Goal: Find specific page/section: Find specific page/section

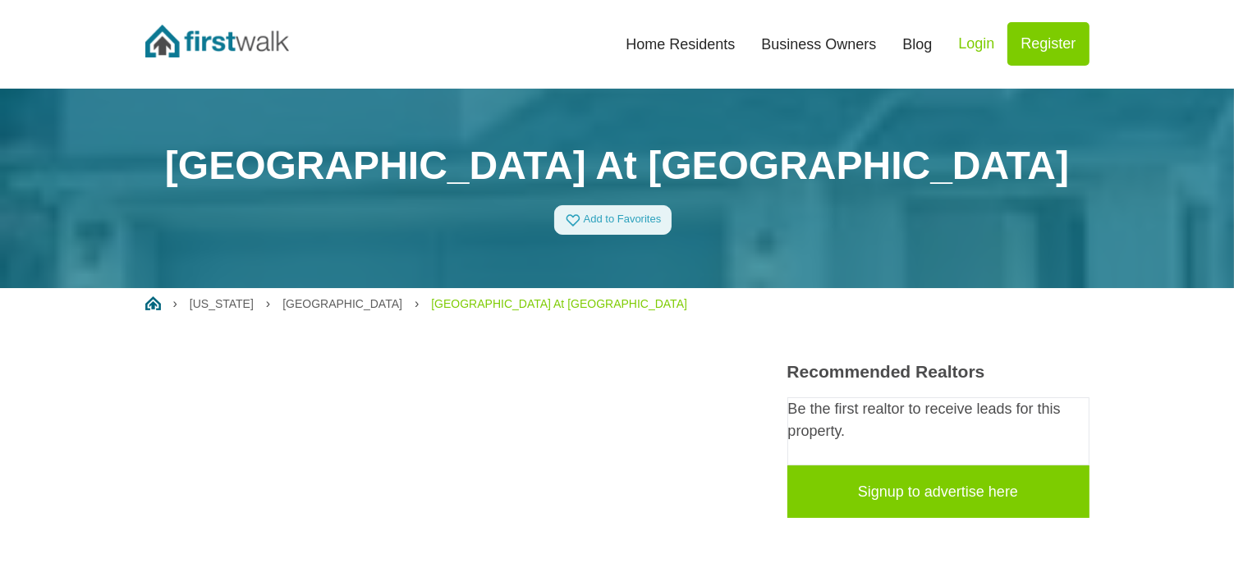
click at [708, 51] on link "Home Residents" at bounding box center [681, 44] width 136 height 36
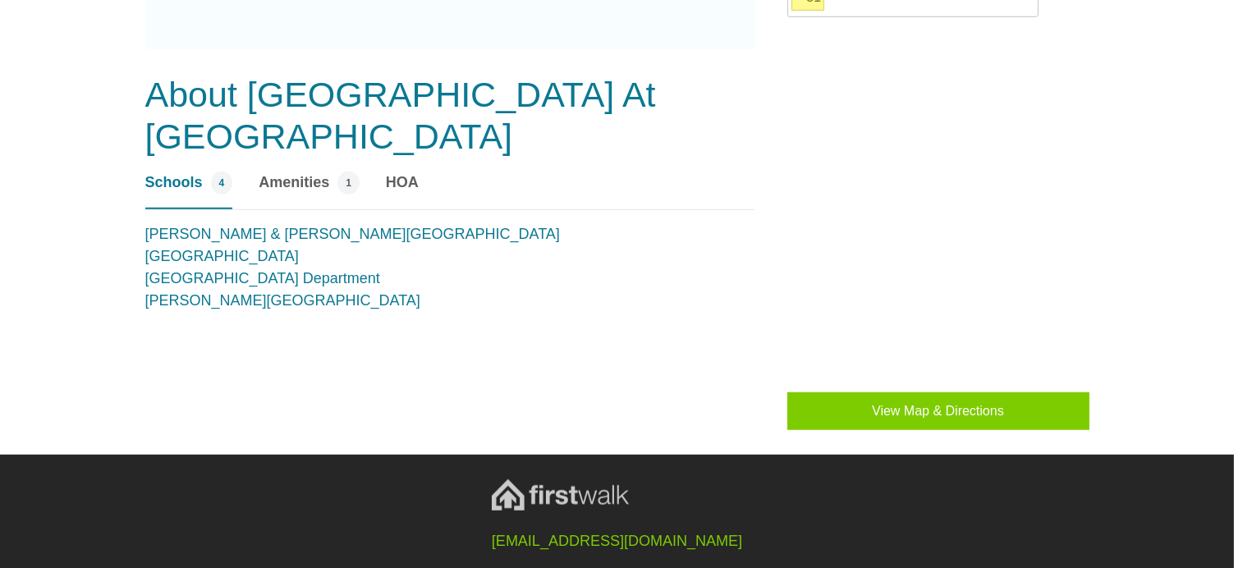
scroll to position [1211, 0]
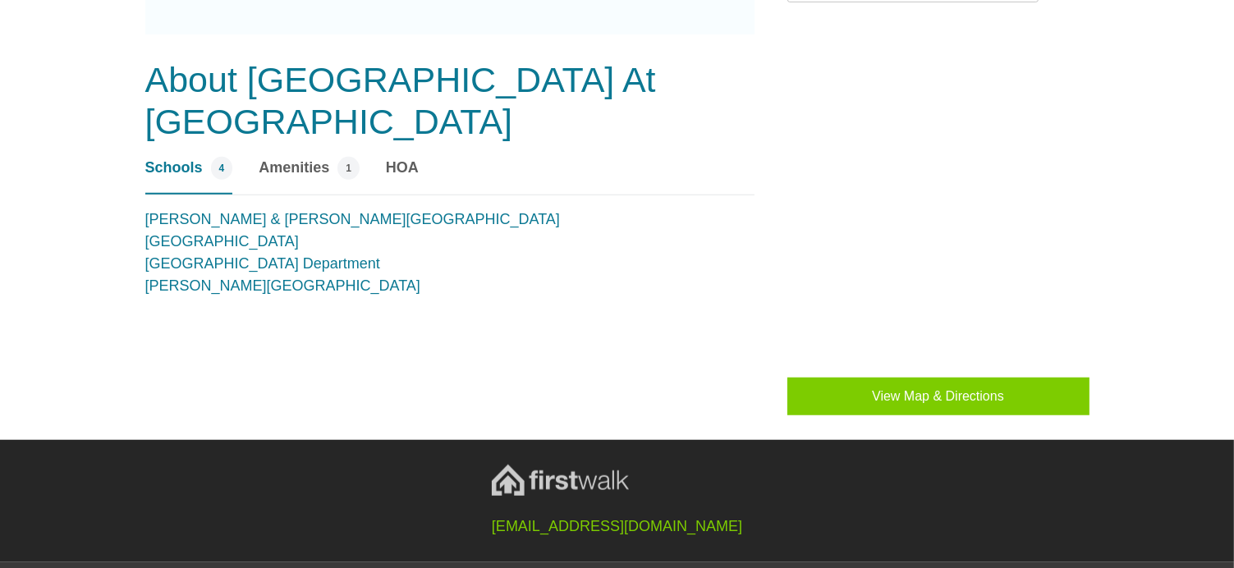
click at [404, 157] on link "HOA" at bounding box center [402, 176] width 33 height 38
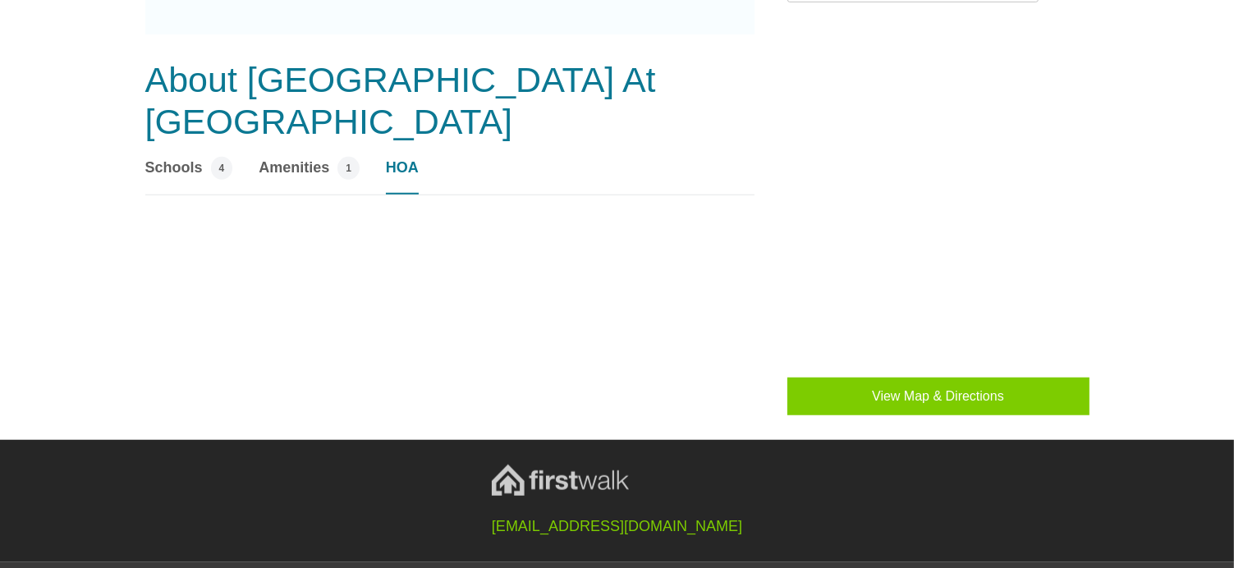
click at [302, 157] on span "Amenities" at bounding box center [294, 168] width 71 height 22
click at [398, 157] on span "HOA" at bounding box center [402, 168] width 33 height 22
